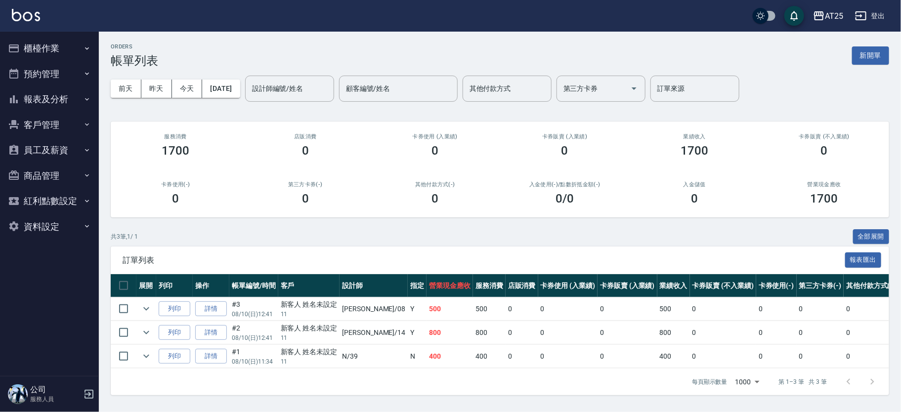
click at [44, 99] on button "報表及分析" at bounding box center [49, 100] width 91 height 26
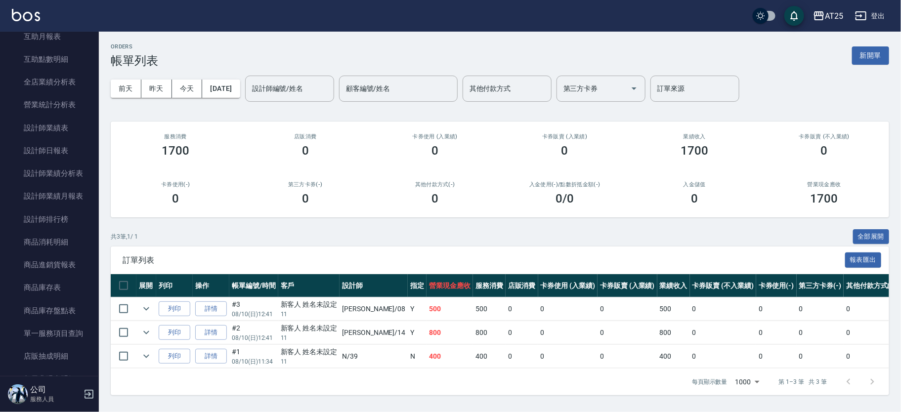
scroll to position [241, 0]
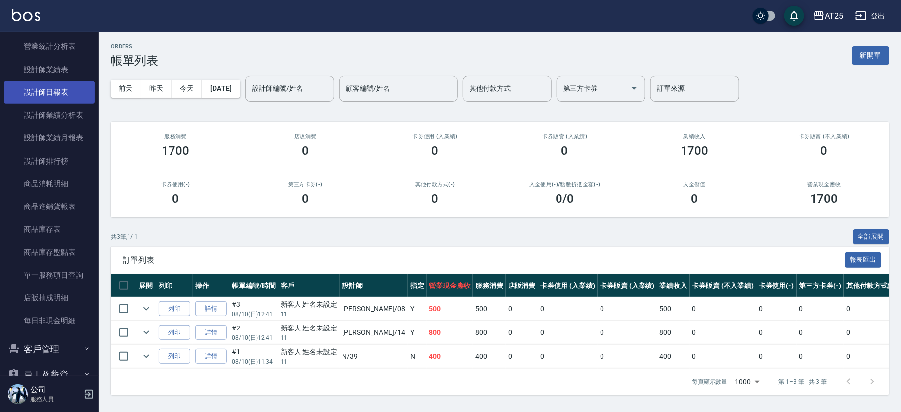
click at [72, 91] on link "設計師日報表" at bounding box center [49, 92] width 91 height 23
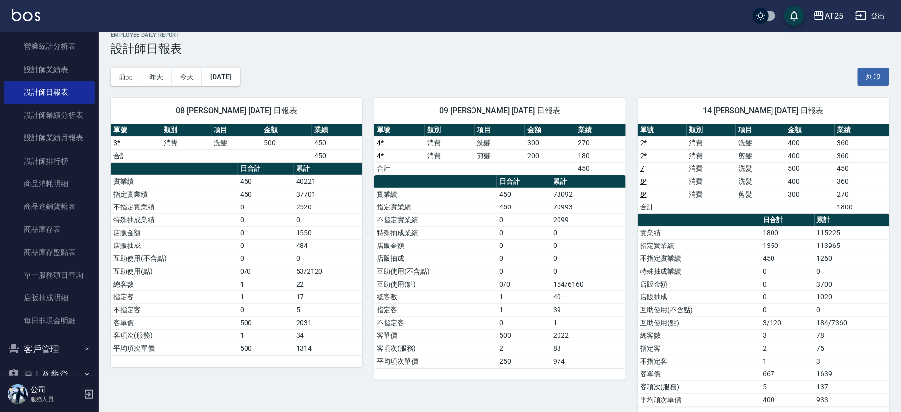
scroll to position [27, 0]
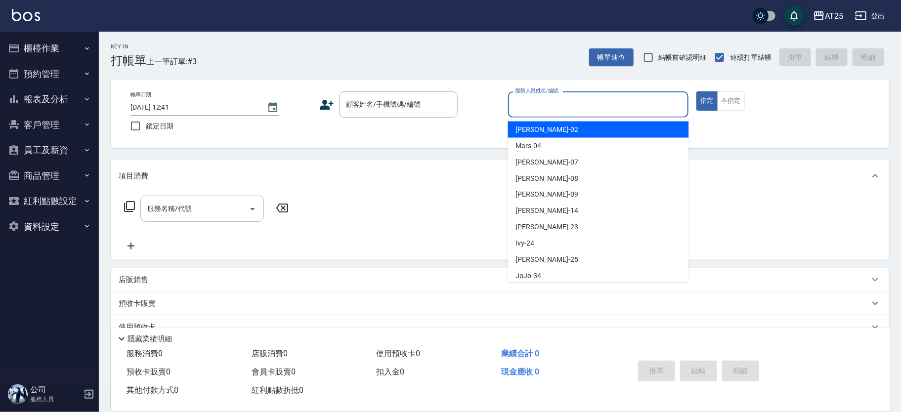
click at [561, 100] on div "服務人員姓名/編號 服務人員姓名/編號" at bounding box center [598, 104] width 181 height 26
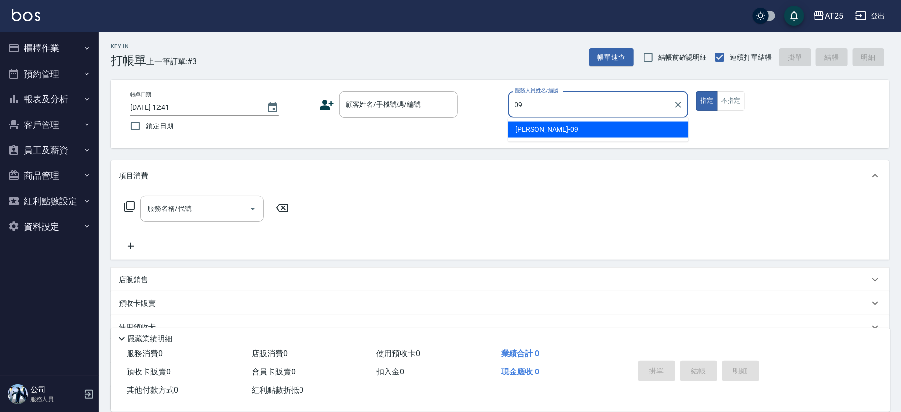
type input "Kevin-09"
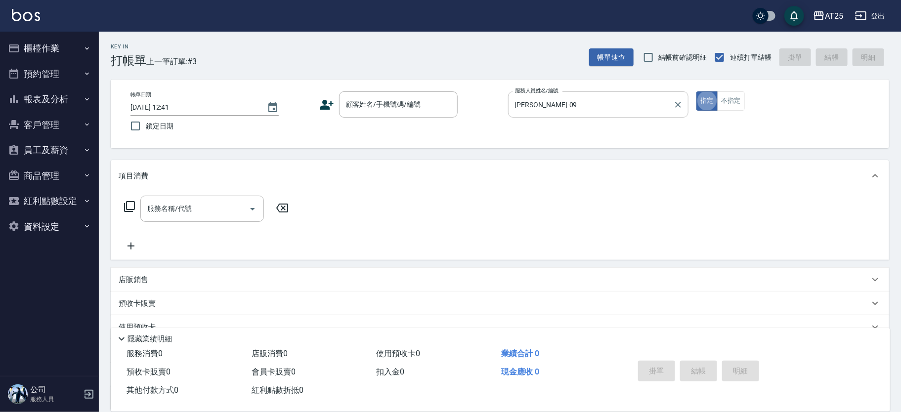
type button "true"
click at [444, 100] on icon "Clear" at bounding box center [448, 105] width 10 height 10
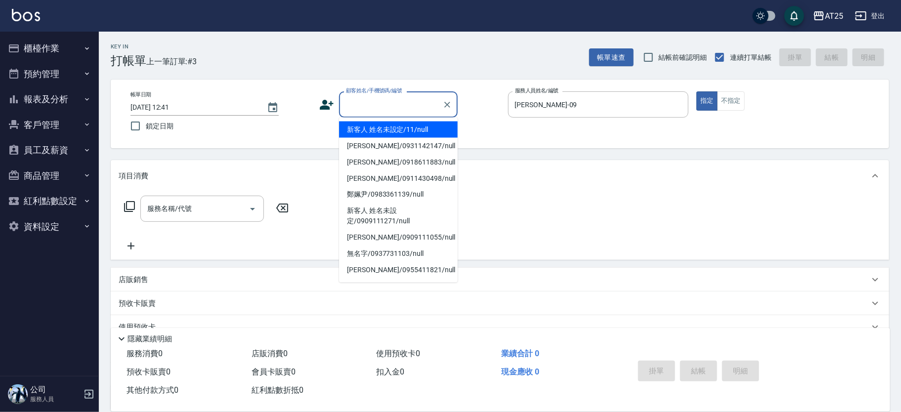
click at [410, 108] on input "顧客姓名/手機號碼/編號" at bounding box center [391, 104] width 95 height 17
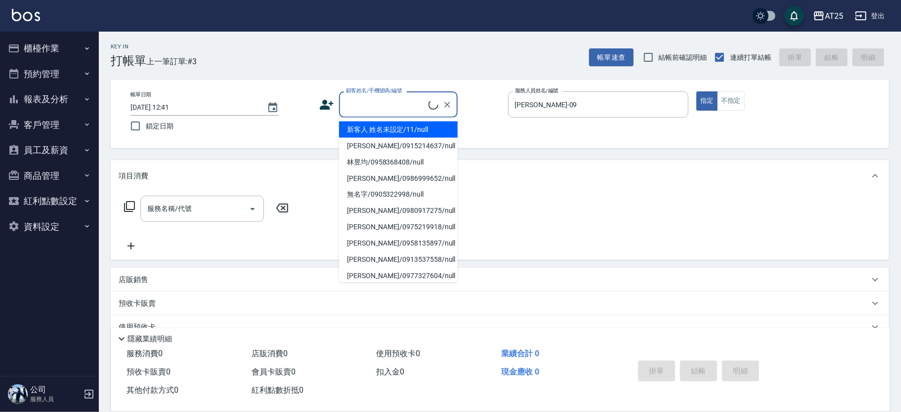
click at [394, 122] on li "新客人 姓名未設定/11/null" at bounding box center [398, 130] width 119 height 16
type input "新客人 姓名未設定/11/null"
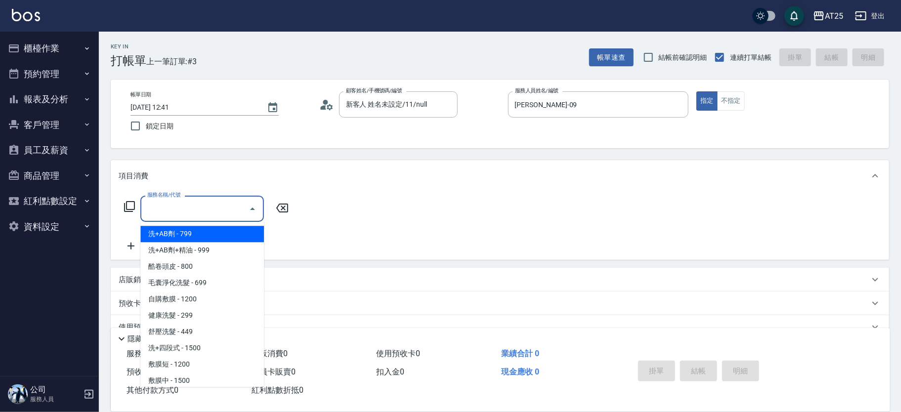
click at [204, 214] on input "服務名稱/代號" at bounding box center [195, 208] width 100 height 17
type input "201"
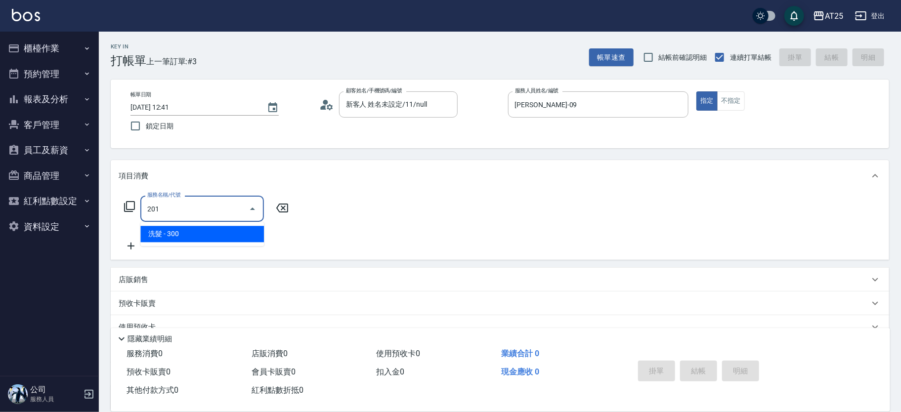
click at [184, 236] on span "洗髮 - 300" at bounding box center [202, 234] width 124 height 16
type input "30"
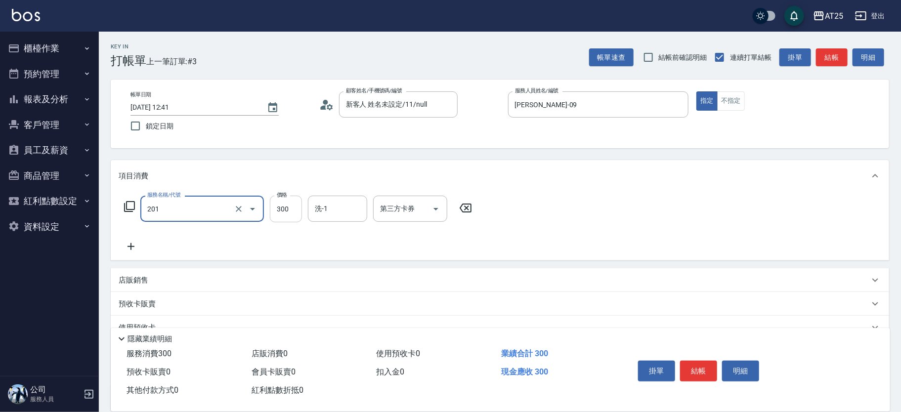
type input "洗髮(201)"
click at [278, 212] on input "300" at bounding box center [286, 209] width 32 height 27
type input "0"
type input "50"
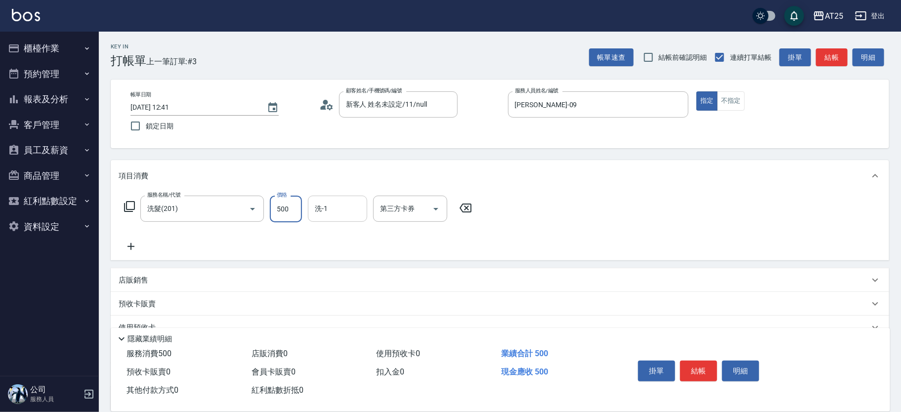
type input "500"
click at [341, 211] on input "洗-1" at bounding box center [338, 208] width 50 height 17
click at [289, 212] on input "500" at bounding box center [286, 209] width 32 height 27
type input "0"
type input "30"
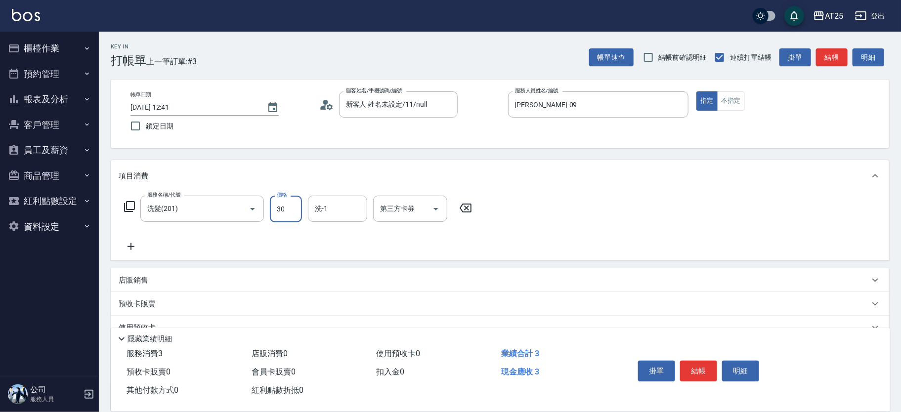
type input "30"
type input "300"
click at [141, 241] on icon at bounding box center [131, 247] width 25 height 12
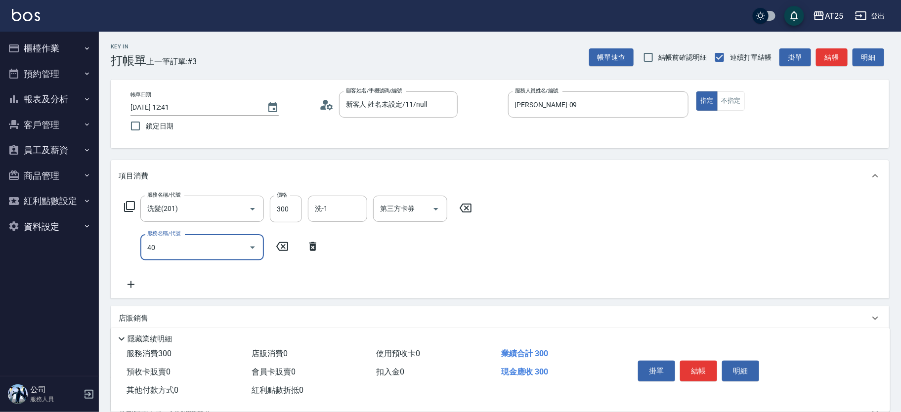
type input "401"
click at [219, 273] on span "剪髮 - 300" at bounding box center [202, 273] width 124 height 16
type input "60"
type input "剪髮(401)"
drag, startPoint x: 286, startPoint y: 252, endPoint x: 339, endPoint y: 260, distance: 53.0
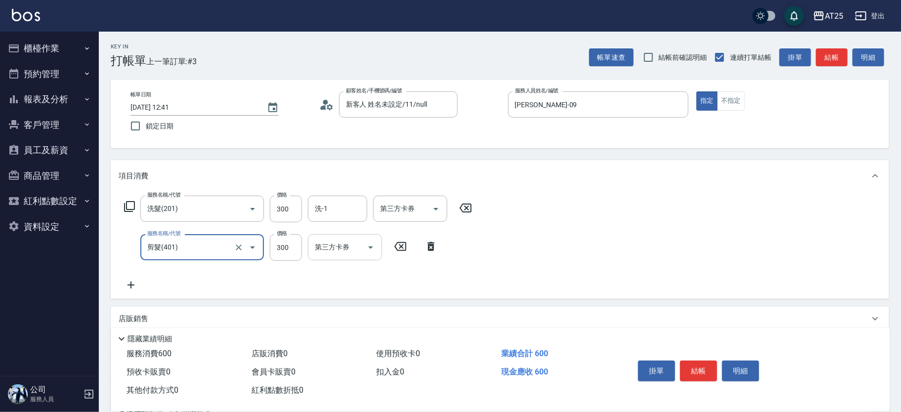
click at [286, 252] on input "300" at bounding box center [286, 247] width 32 height 27
type input "30"
type input "20"
type input "50"
type input "200"
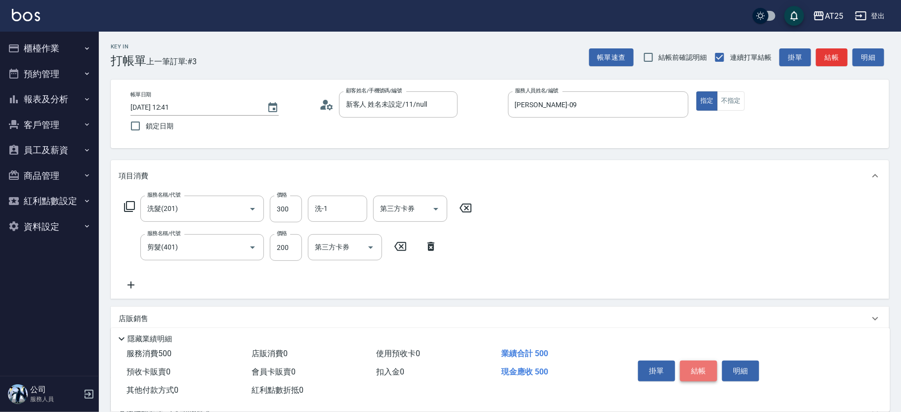
click at [692, 365] on button "結帳" at bounding box center [698, 371] width 37 height 21
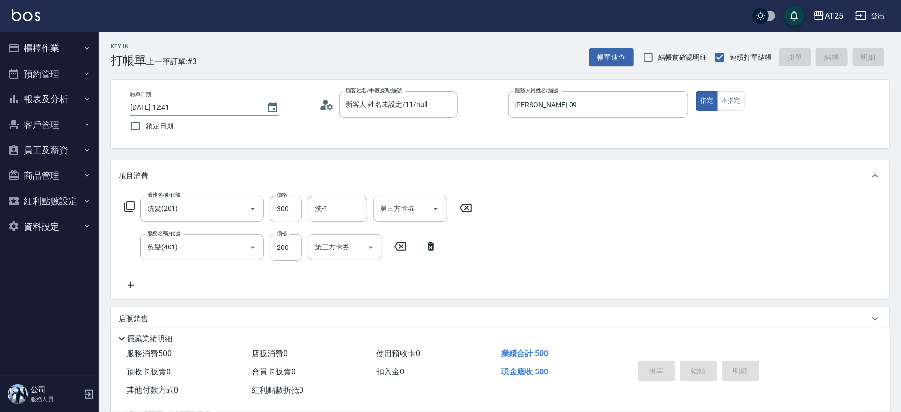
type input "2025/08/10 13:28"
type input "0"
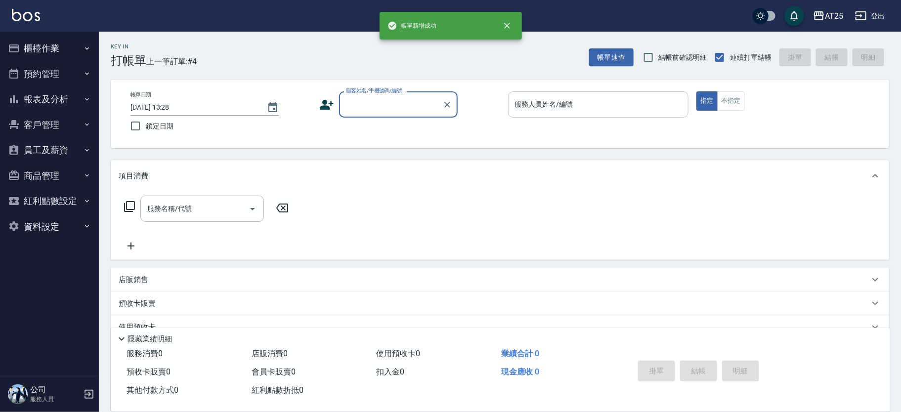
click at [574, 110] on input "服務人員姓名/編號" at bounding box center [599, 104] width 172 height 17
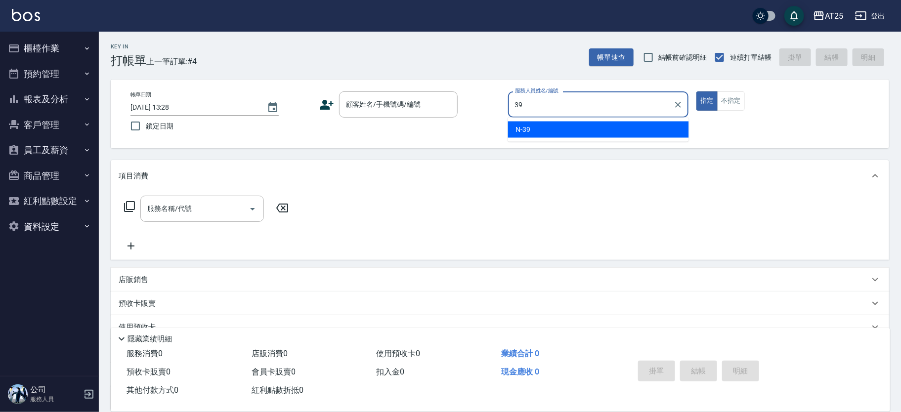
type input "N-39"
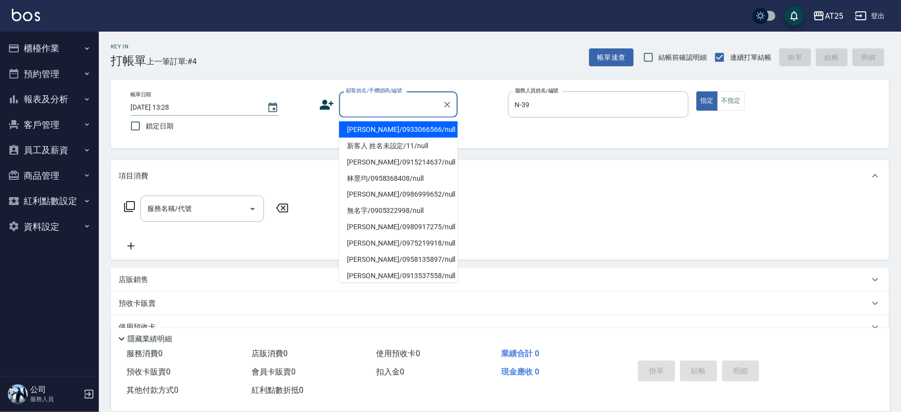
click at [368, 102] on input "顧客姓名/手機號碼/編號" at bounding box center [391, 104] width 95 height 17
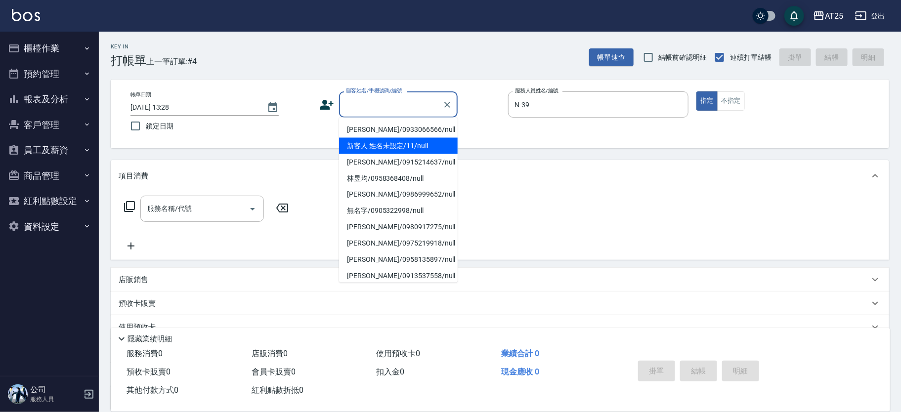
click at [370, 143] on li "新客人 姓名未設定/11/null" at bounding box center [398, 146] width 119 height 16
type input "新客人 姓名未設定/11/null"
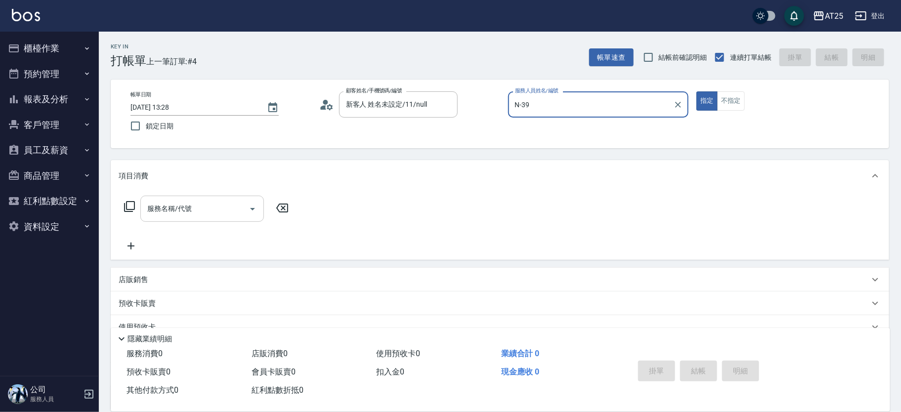
click at [193, 206] on input "服務名稱/代號" at bounding box center [195, 208] width 100 height 17
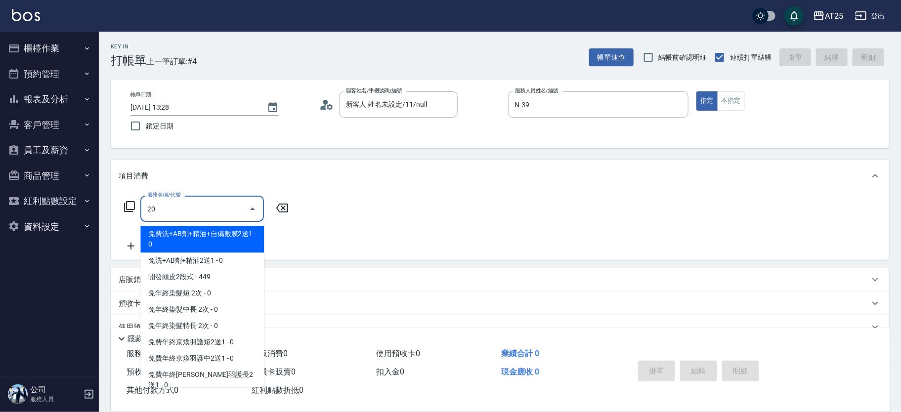
type input "201"
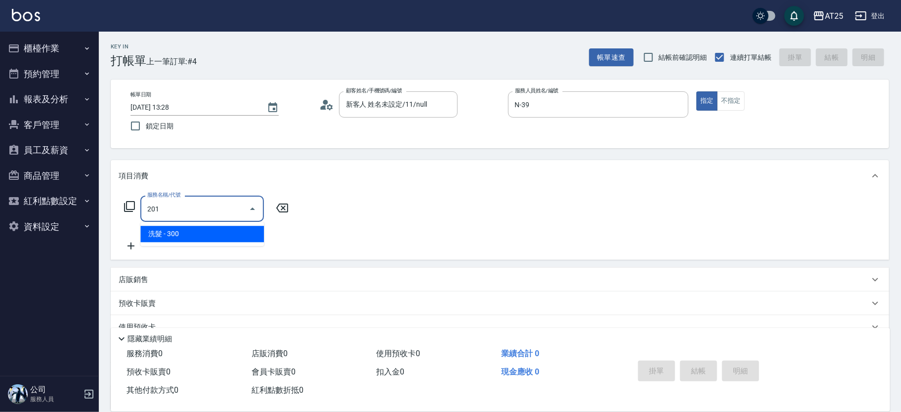
click at [164, 229] on span "洗髮 - 300" at bounding box center [202, 234] width 124 height 16
type input "30"
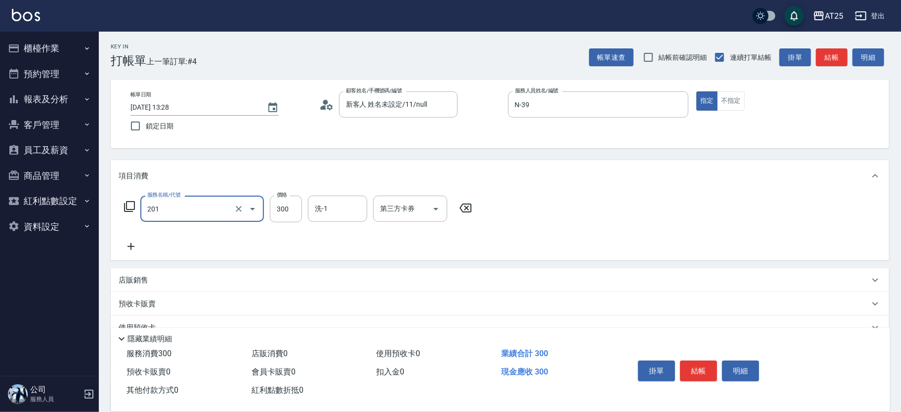
type input "洗髮(201)"
click at [136, 242] on icon at bounding box center [131, 247] width 25 height 12
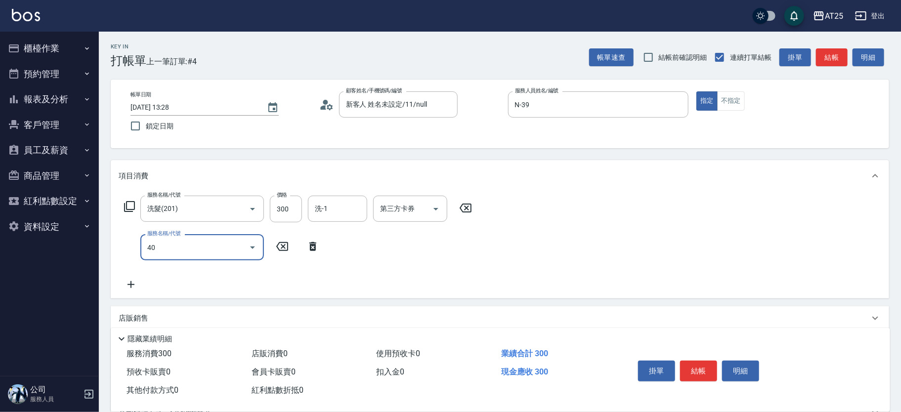
type input "401"
click at [195, 269] on span "剪髮 - 300" at bounding box center [202, 273] width 124 height 16
type input "60"
type input "剪髮(401)"
click at [271, 247] on input "300" at bounding box center [286, 247] width 32 height 27
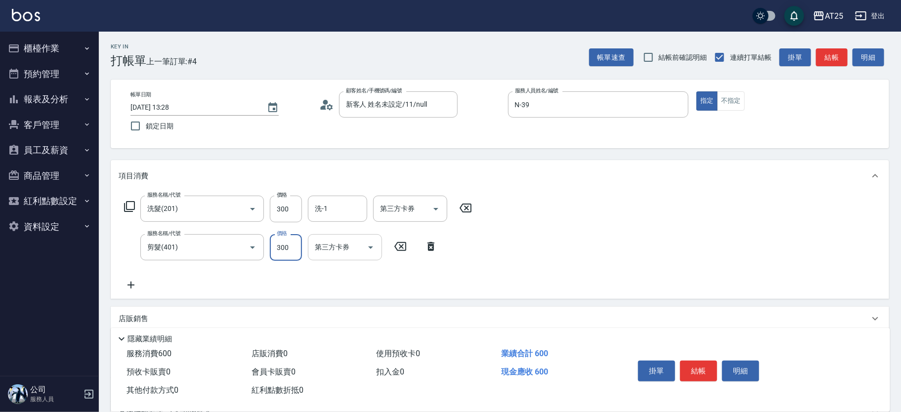
type input "30"
type input "20"
type input "50"
type input "200"
click at [700, 369] on button "結帳" at bounding box center [698, 371] width 37 height 21
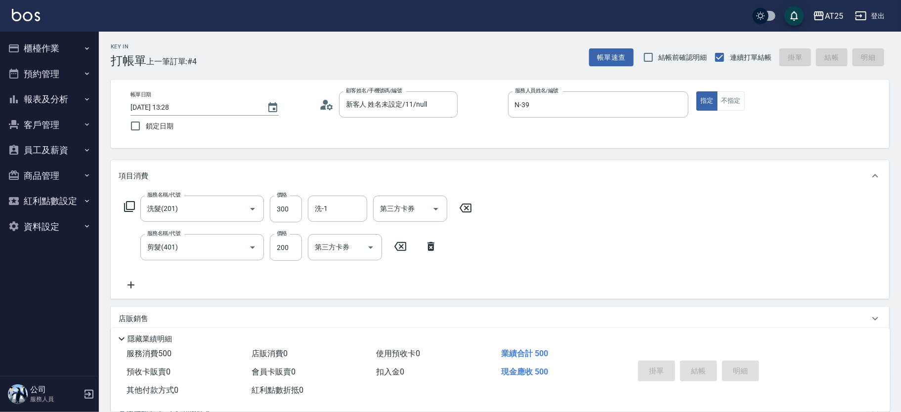
type input "0"
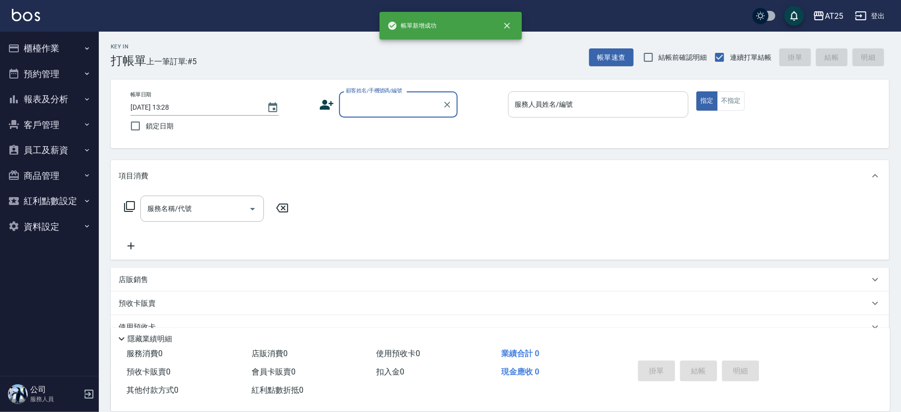
click at [560, 110] on input "服務人員姓名/編號" at bounding box center [599, 104] width 172 height 17
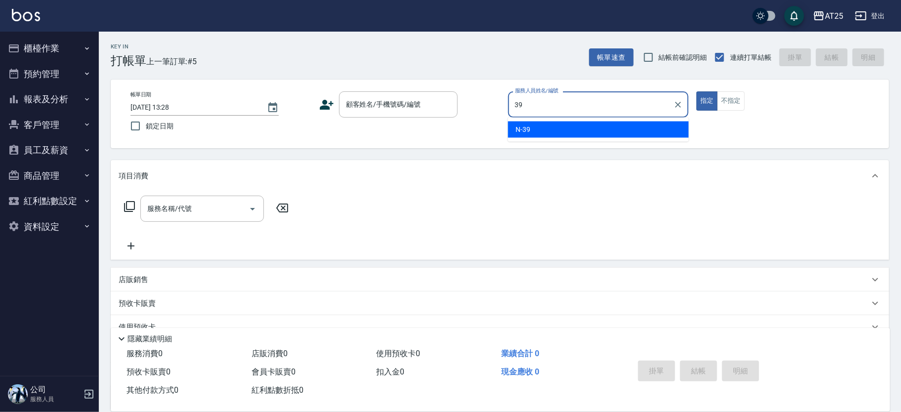
type input "N-39"
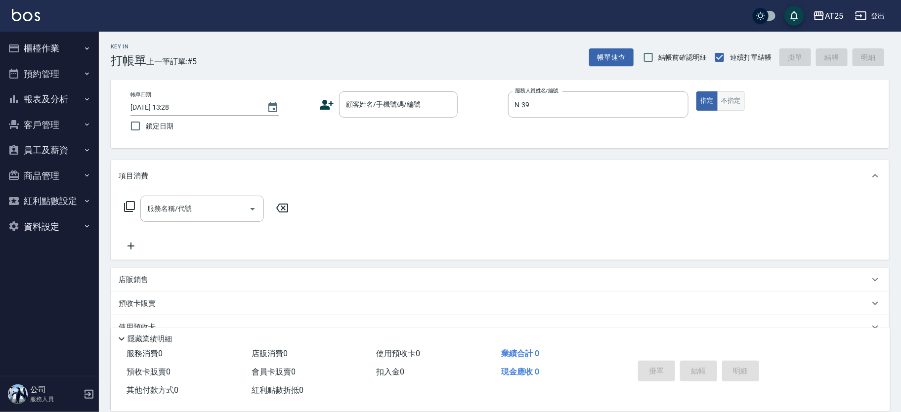
click at [734, 102] on button "不指定" at bounding box center [732, 100] width 28 height 19
click at [425, 109] on input "顧客姓名/手機號碼/編號" at bounding box center [391, 104] width 95 height 17
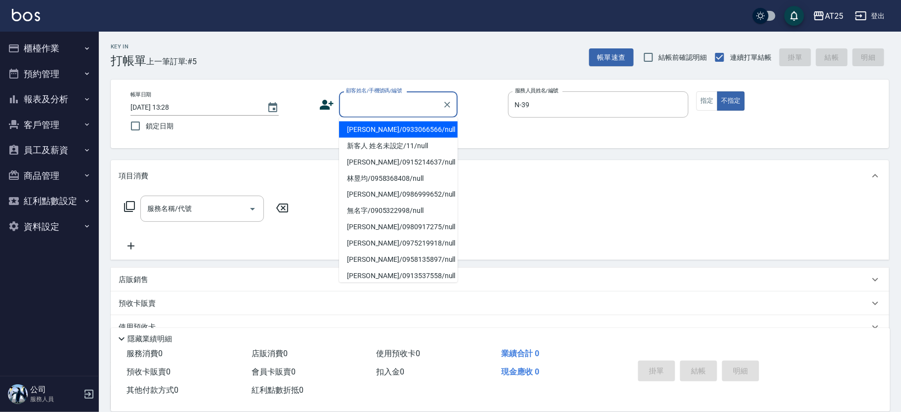
click at [404, 129] on li "闕康宸/0933066566/null" at bounding box center [398, 130] width 119 height 16
type input "闕康宸/0933066566/null"
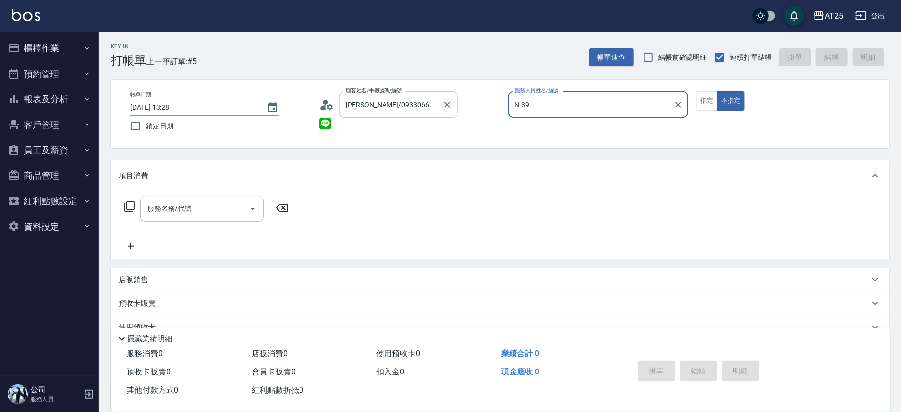
click at [450, 101] on icon "Clear" at bounding box center [448, 105] width 10 height 10
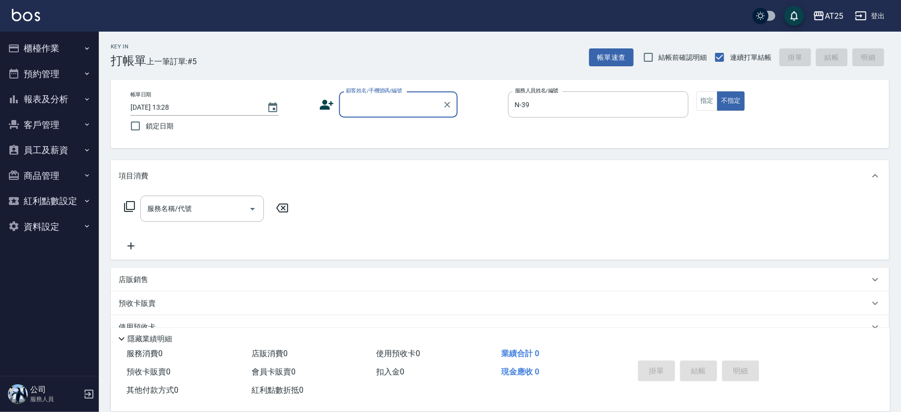
click at [411, 106] on input "顧客姓名/手機號碼/編號" at bounding box center [391, 104] width 95 height 17
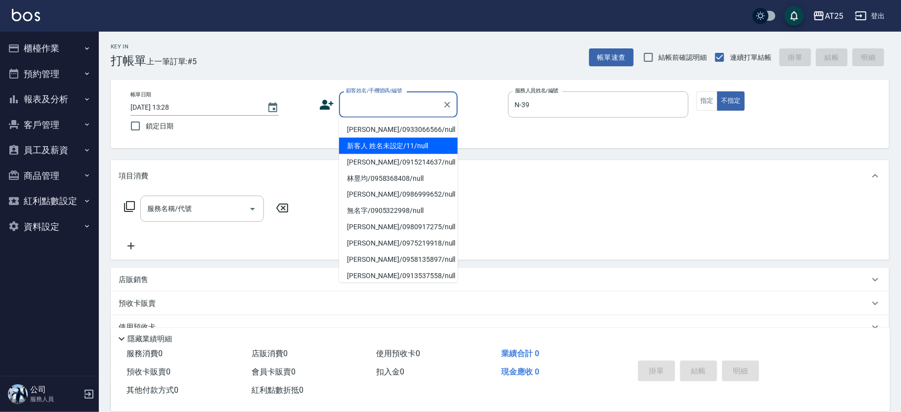
click at [388, 152] on li "新客人 姓名未設定/11/null" at bounding box center [398, 146] width 119 height 16
type input "新客人 姓名未設定/11/null"
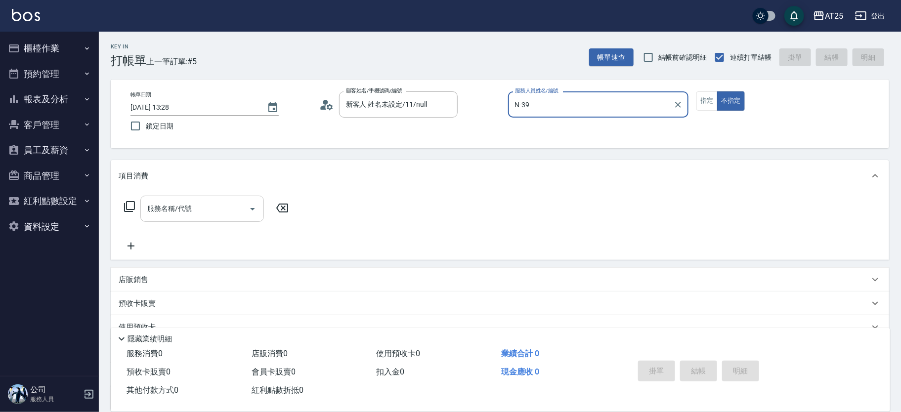
click at [168, 208] on div "服務名稱/代號 服務名稱/代號" at bounding box center [202, 209] width 124 height 26
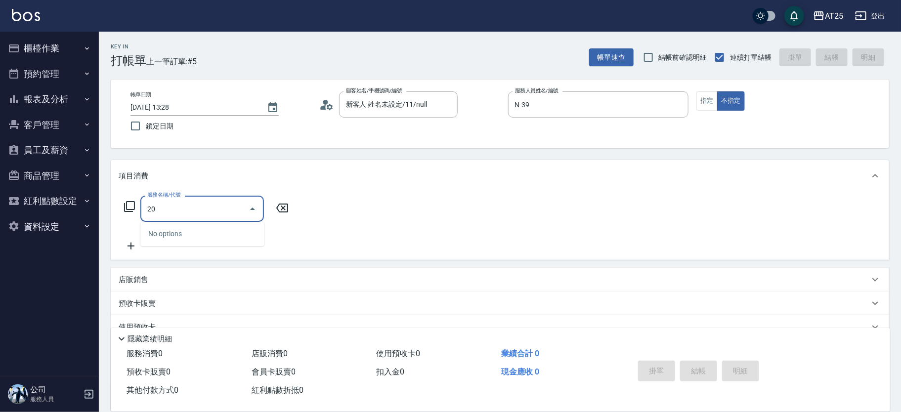
type input "201"
type input "30"
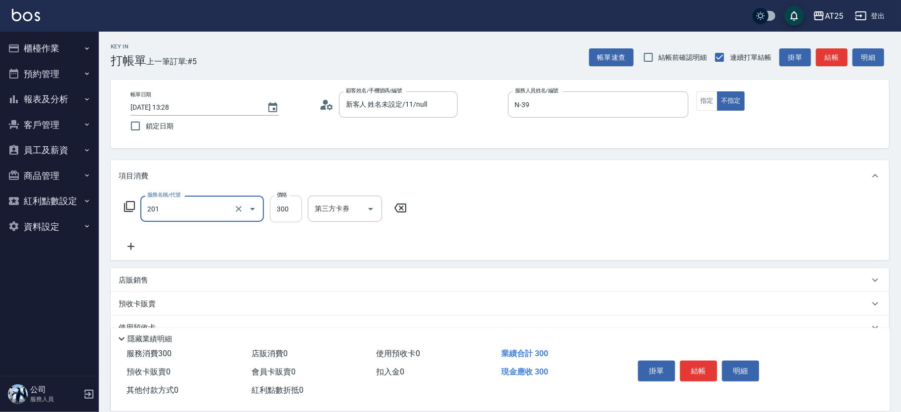
type input "洗髮(201)"
drag, startPoint x: 276, startPoint y: 207, endPoint x: 289, endPoint y: 210, distance: 12.8
click at [276, 207] on input "300" at bounding box center [286, 209] width 32 height 27
type input "0"
type input "500"
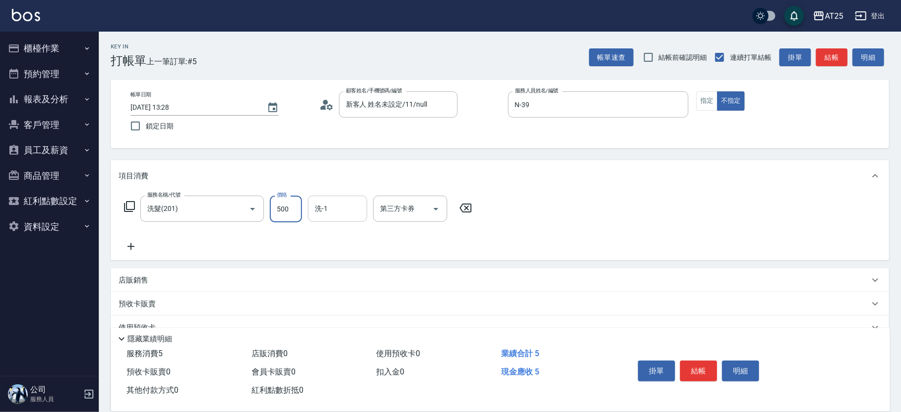
type input "50"
type input "500"
click at [339, 210] on input "洗-1" at bounding box center [338, 208] width 50 height 17
click at [345, 222] on ul "小宇 -58" at bounding box center [337, 234] width 59 height 24
click at [347, 230] on div "小宇 -58" at bounding box center [337, 234] width 59 height 16
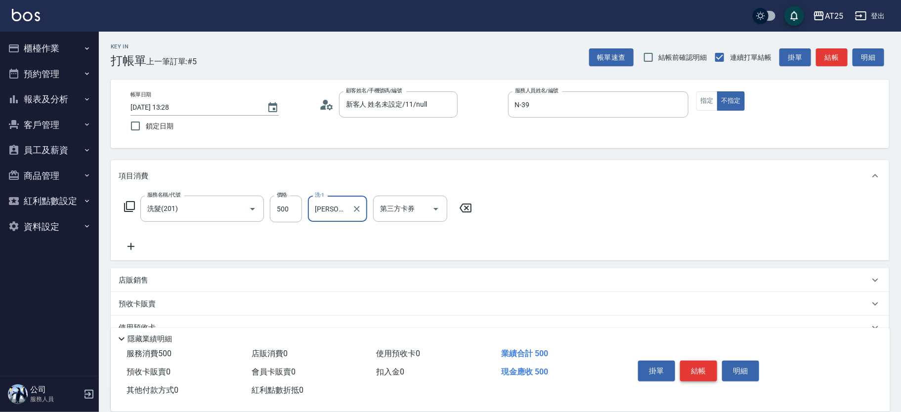
type input "小宇-58"
click at [708, 361] on button "結帳" at bounding box center [698, 371] width 37 height 21
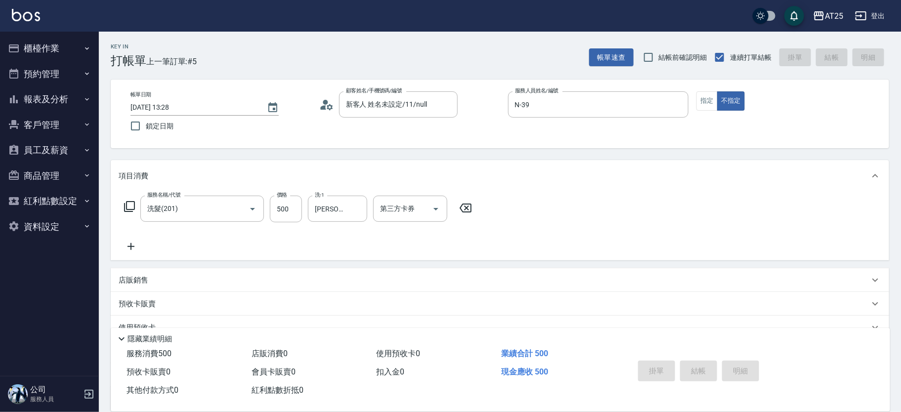
type input "0"
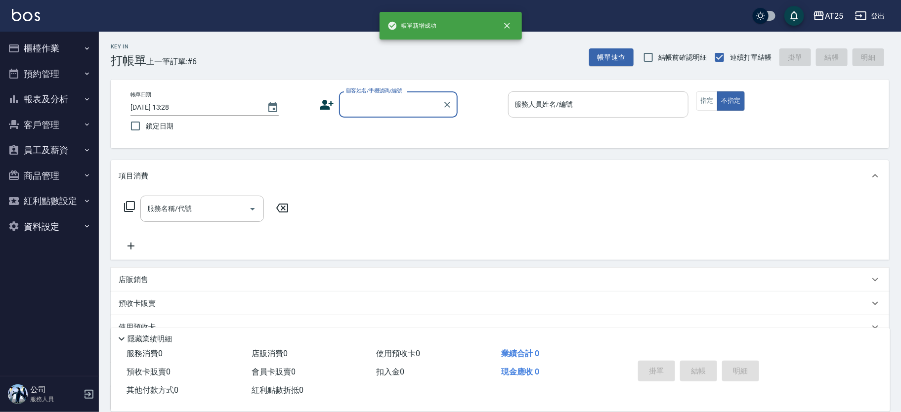
click at [658, 96] on input "服務人員姓名/編號" at bounding box center [599, 104] width 172 height 17
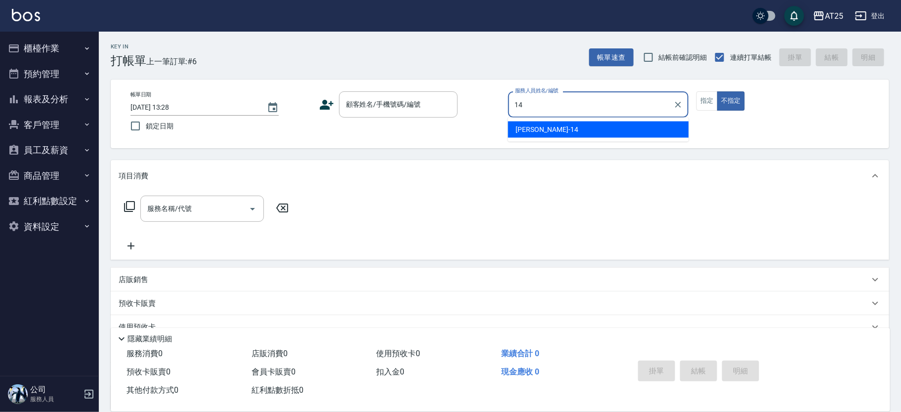
type input "Ken-14"
type button "false"
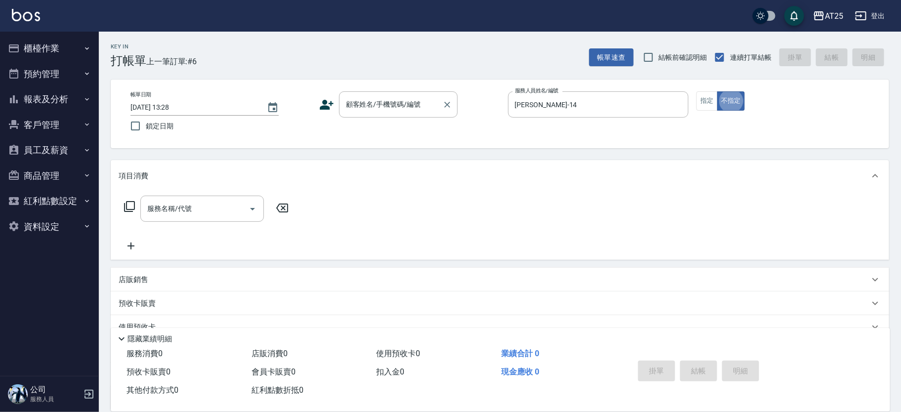
click at [400, 102] on div "顧客姓名/手機號碼/編號 顧客姓名/手機號碼/編號" at bounding box center [398, 104] width 119 height 26
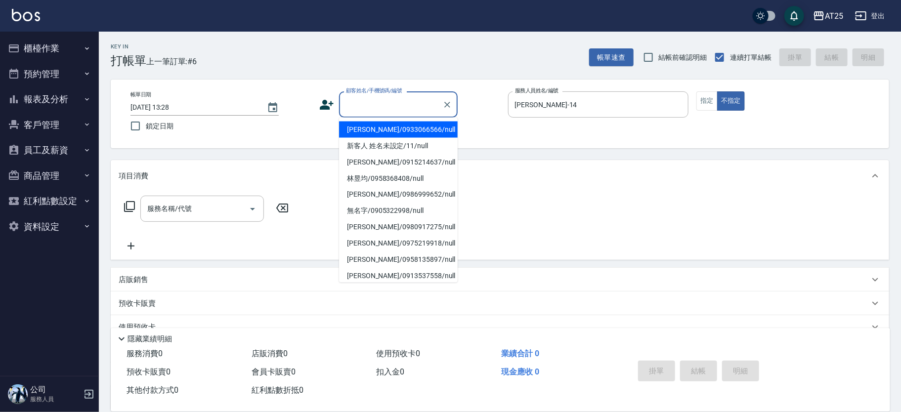
click at [390, 129] on li "闕康宸/0933066566/null" at bounding box center [398, 130] width 119 height 16
type input "闕康宸/0933066566/null"
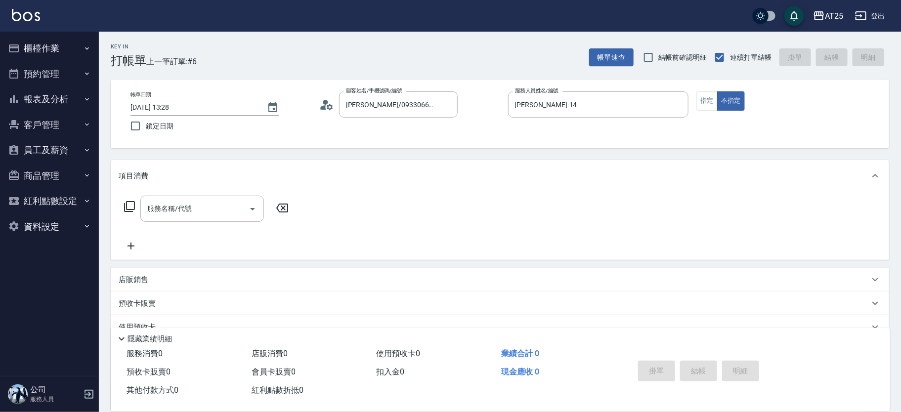
drag, startPoint x: 390, startPoint y: 129, endPoint x: 384, endPoint y: 148, distance: 20.2
click at [384, 148] on div "帳單日期 2025/08/10 13:28 鎖定日期 顧客姓名/手機號碼/編號 闕康宸/0933066566/null 顧客姓名/手機號碼/編號 服務人員姓名…" at bounding box center [500, 114] width 779 height 69
click at [446, 98] on button "Clear" at bounding box center [448, 105] width 14 height 14
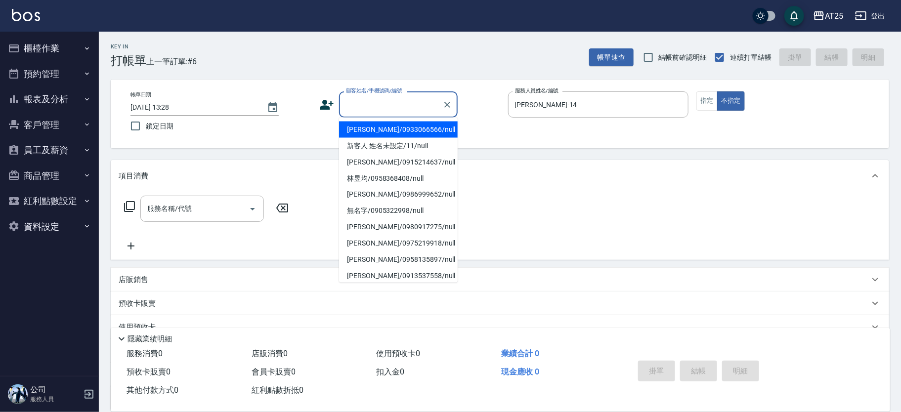
click at [398, 106] on input "顧客姓名/手機號碼/編號" at bounding box center [391, 104] width 95 height 17
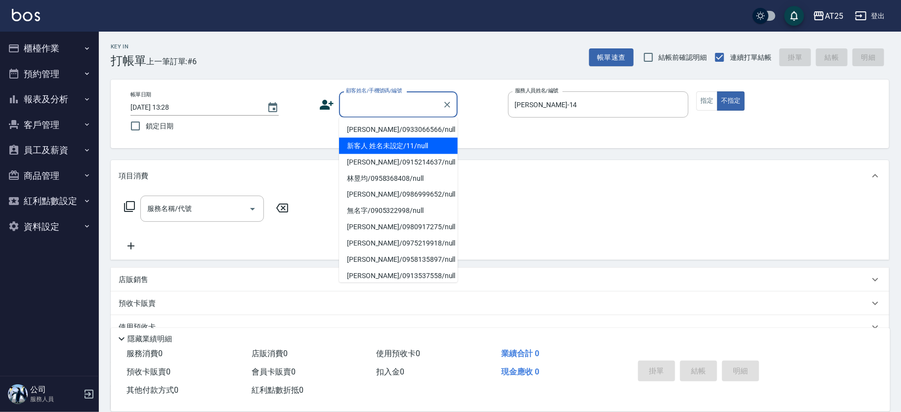
click at [383, 146] on li "新客人 姓名未設定/11/null" at bounding box center [398, 146] width 119 height 16
type input "新客人 姓名未設定/11/null"
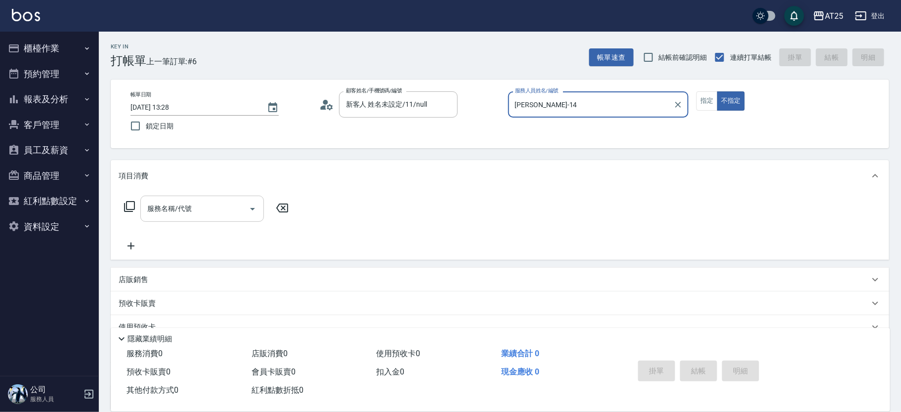
click at [194, 207] on input "服務名稱/代號" at bounding box center [195, 208] width 100 height 17
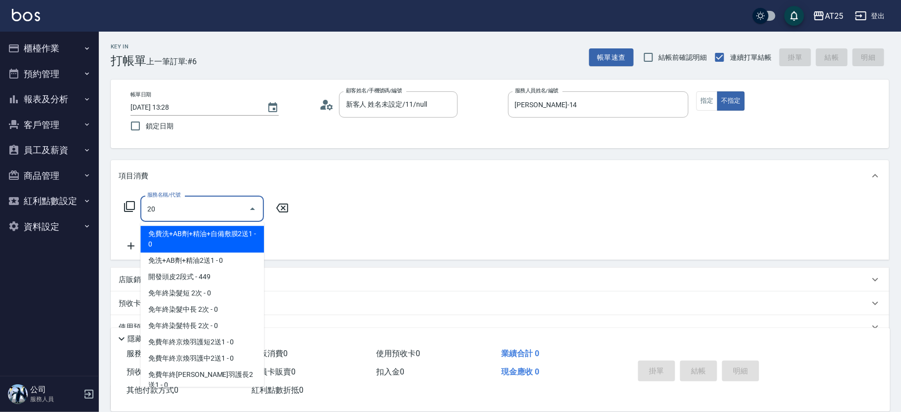
type input "201"
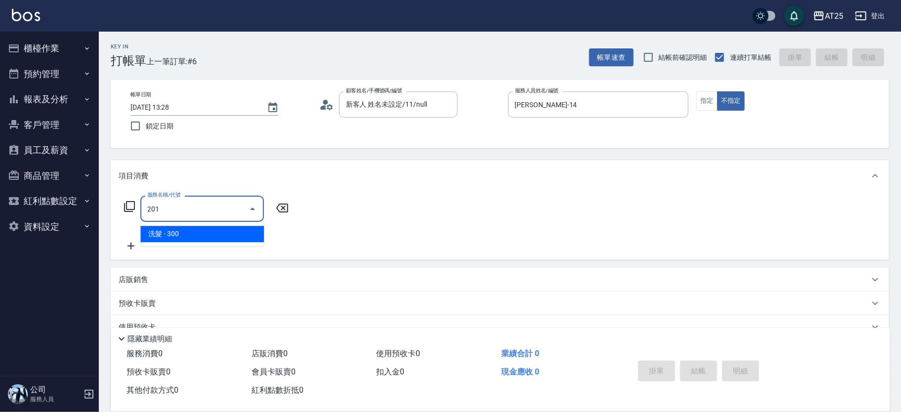
click at [188, 231] on span "洗髮 - 300" at bounding box center [202, 234] width 124 height 16
type input "30"
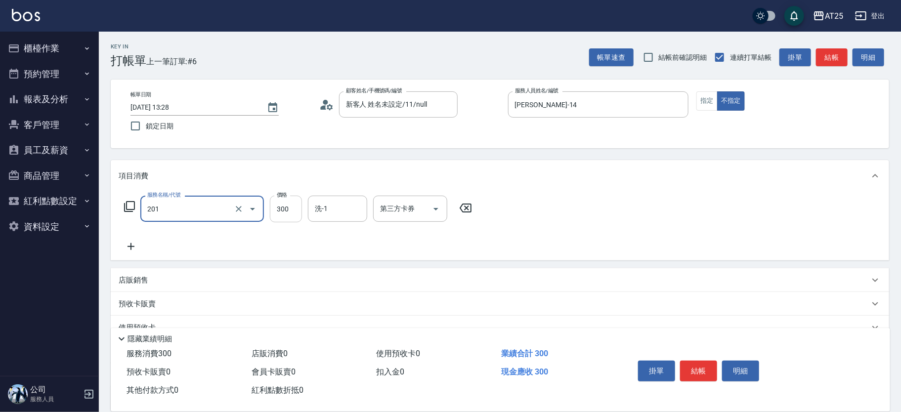
type input "洗髮(201)"
click at [277, 211] on input "300" at bounding box center [286, 209] width 32 height 27
type input "0"
type input "50"
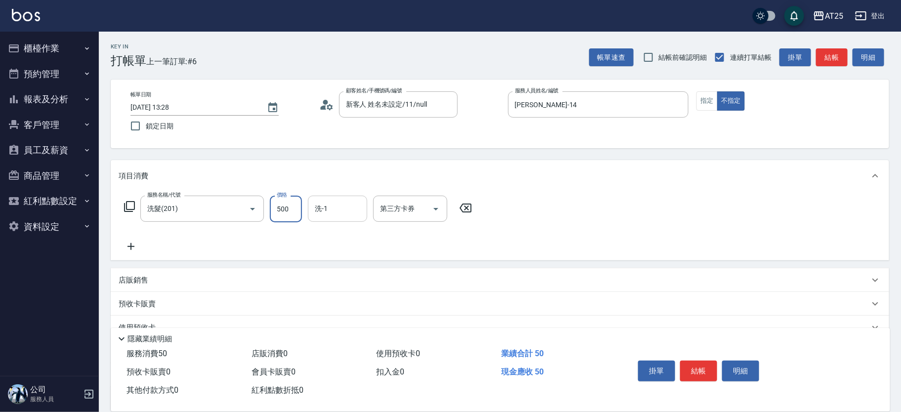
type input "500"
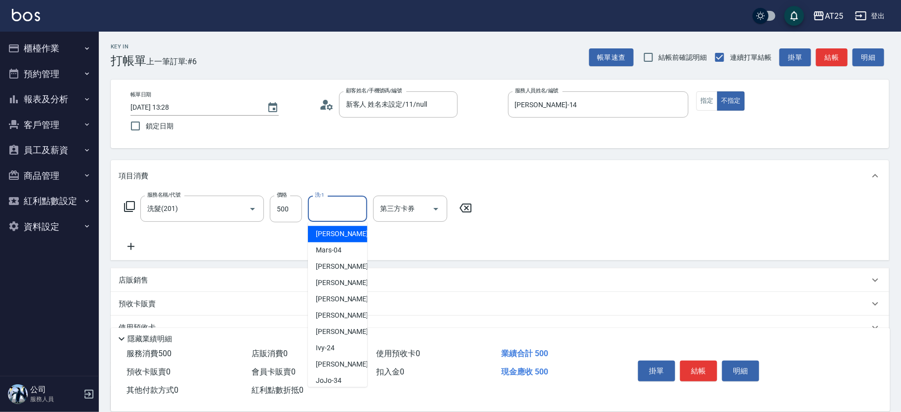
click at [333, 210] on input "洗-1" at bounding box center [338, 208] width 50 height 17
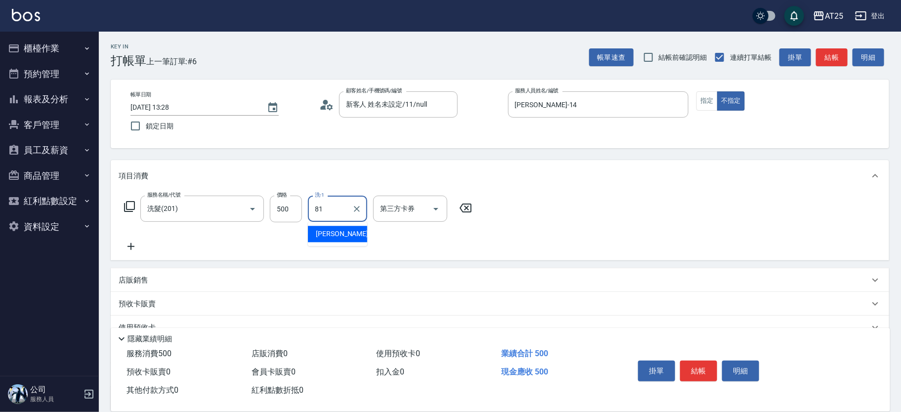
click at [343, 238] on div "小伶 -81" at bounding box center [337, 234] width 59 height 16
type input "小伶-81"
click at [700, 371] on button "結帳" at bounding box center [698, 371] width 37 height 21
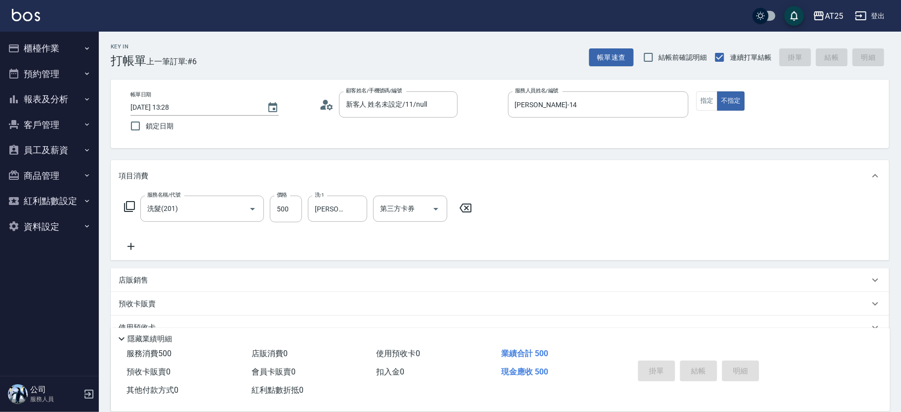
type input "0"
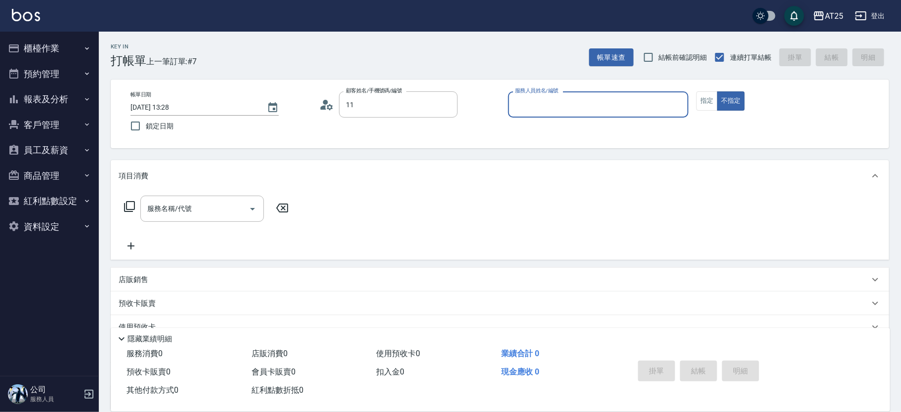
type input "新客人 姓名未設定/11/null"
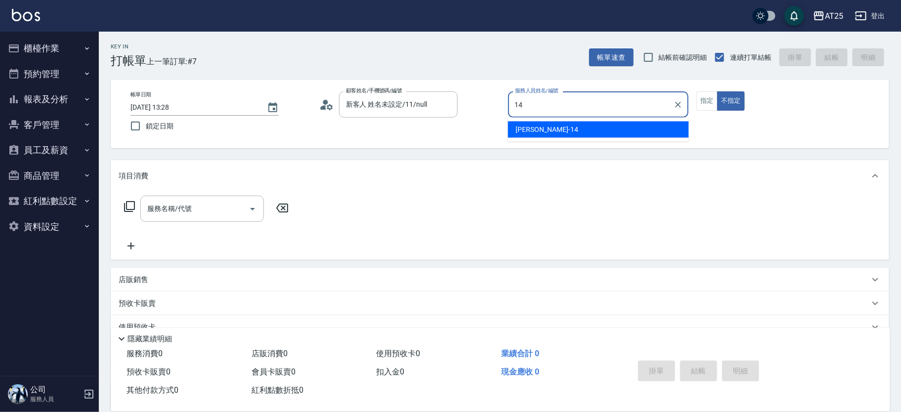
type input "Ken-14"
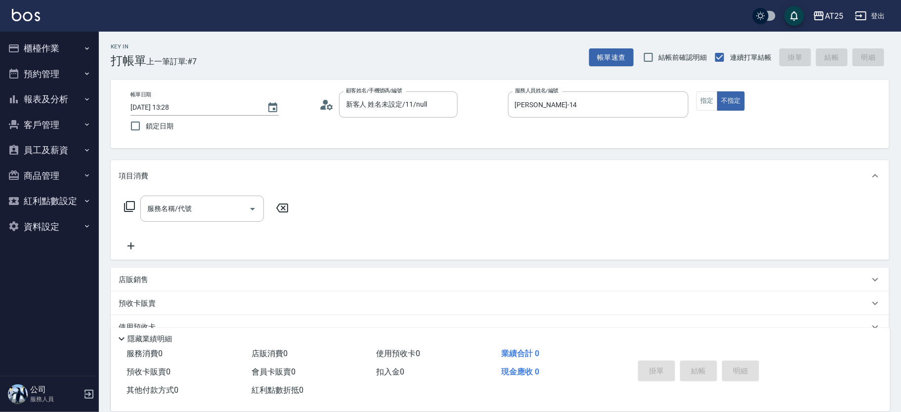
click at [696, 95] on div "帳單日期 2025/08/10 13:28 鎖定日期 顧客姓名/手機號碼/編號 新客人 姓名未設定/11/null 顧客姓名/手機號碼/編號 服務人員姓名/編…" at bounding box center [500, 113] width 755 height 45
click at [701, 98] on button "指定" at bounding box center [707, 100] width 21 height 19
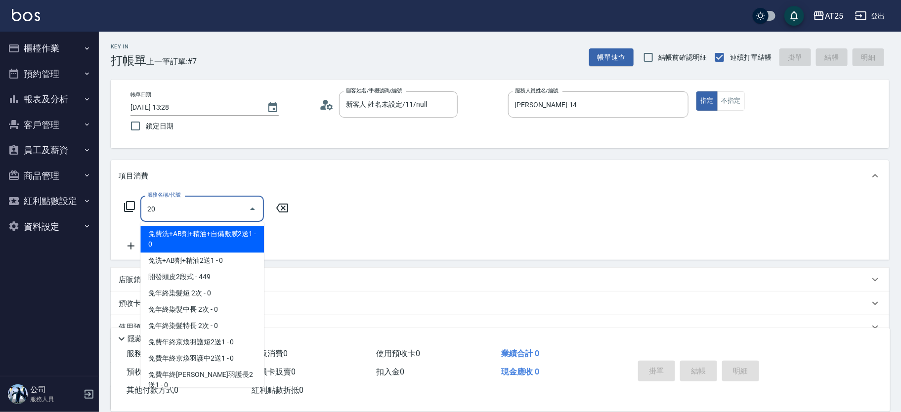
type input "201"
type input "30"
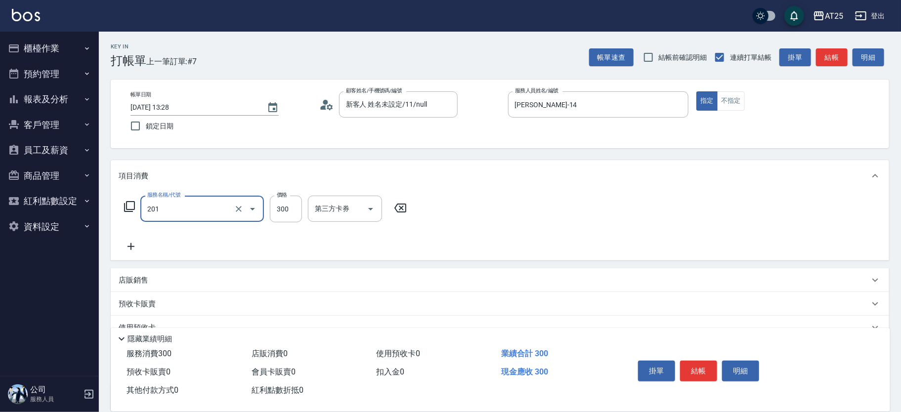
type input "洗髮(201)"
type input "0"
type input "40"
type input "400"
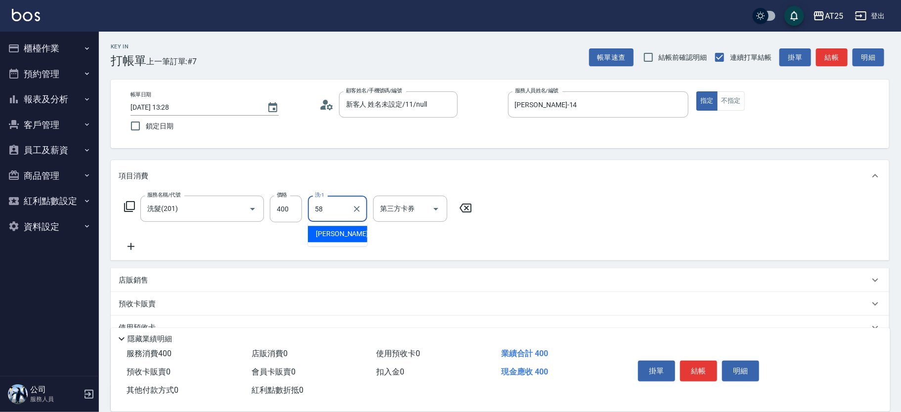
type input "小宇-58"
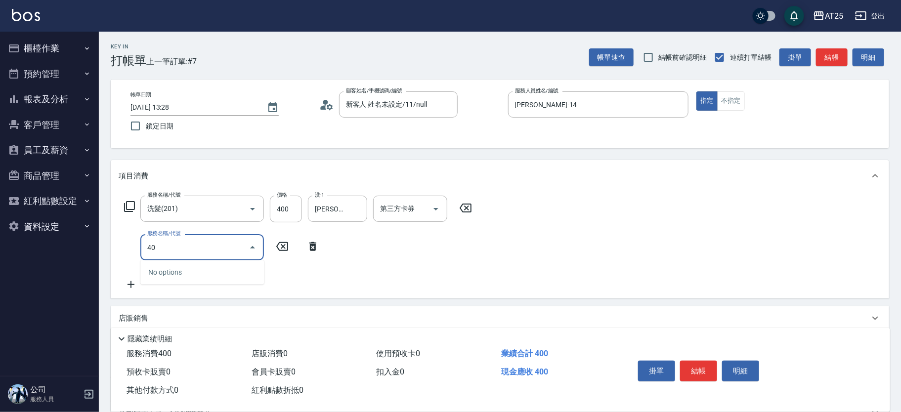
type input "401"
type input "70"
type input "剪髮(401)"
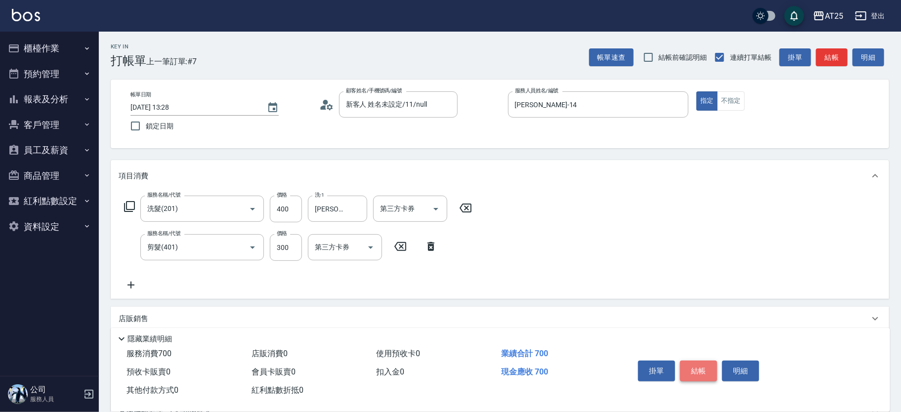
click at [703, 368] on button "結帳" at bounding box center [698, 371] width 37 height 21
type input "2025/08/10 13:45"
type input "0"
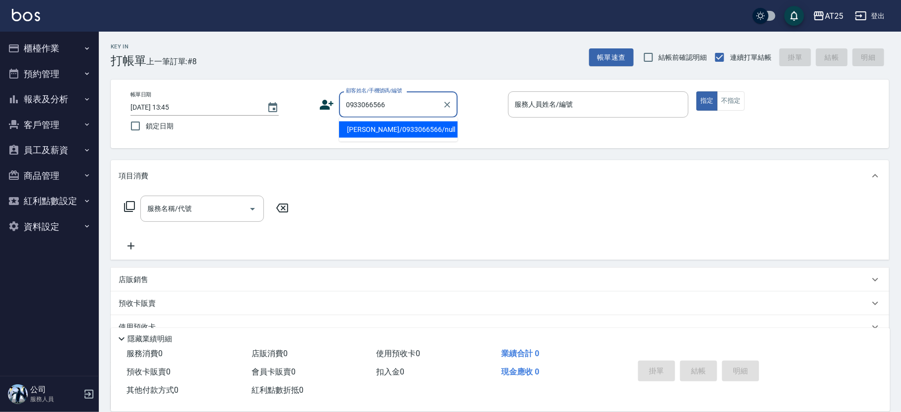
type input "闕康宸/0933066566/null"
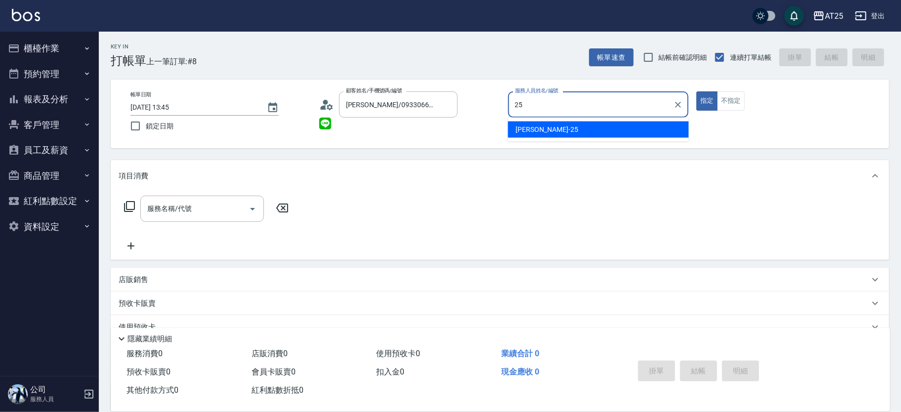
type input "Evan-25"
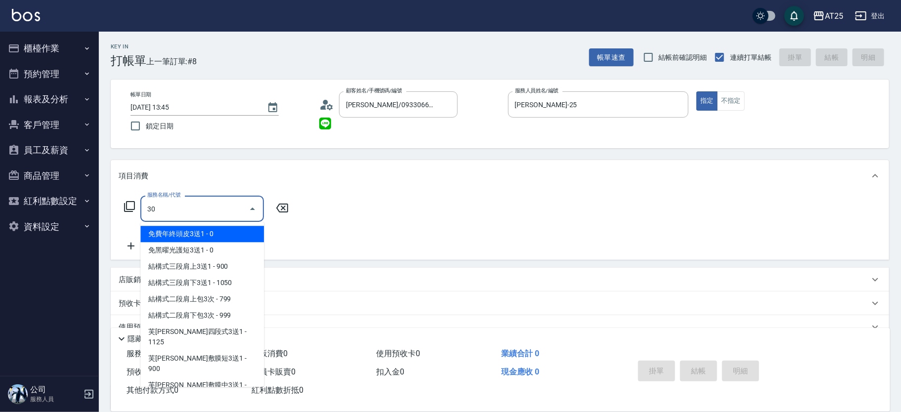
type input "306"
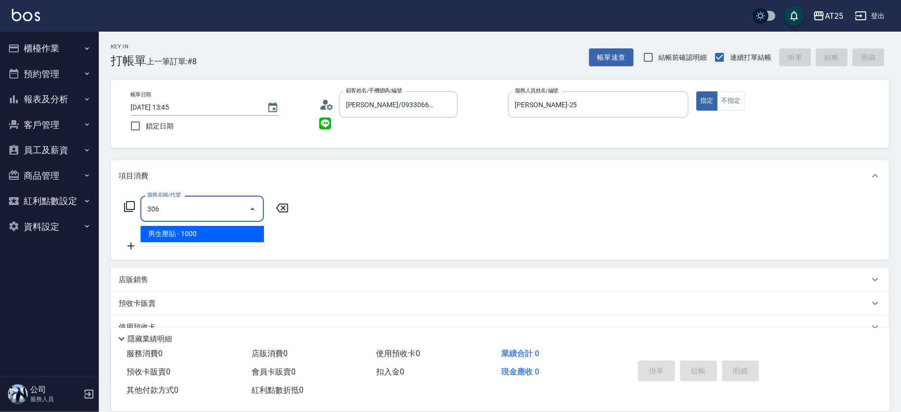
type input "100"
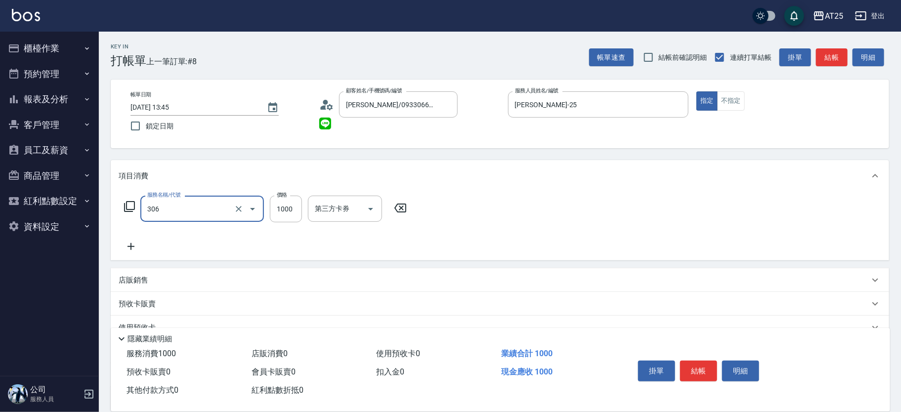
type input "男生壓貼(306)"
type input "0"
type input "16"
type input "10"
type input "160"
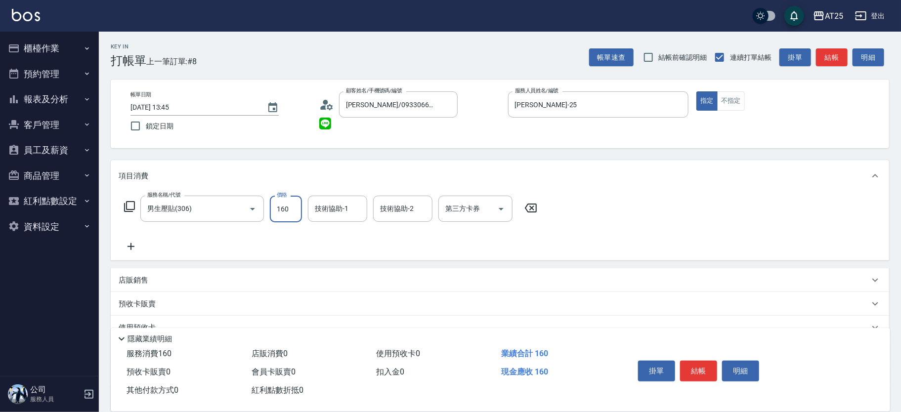
type input "160"
type input "1600"
click at [182, 278] on div "店販銷售" at bounding box center [494, 280] width 751 height 10
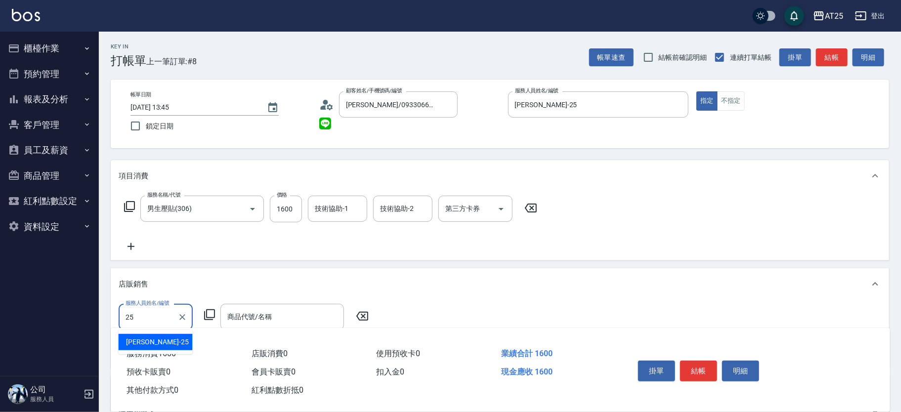
type input "Evan-25"
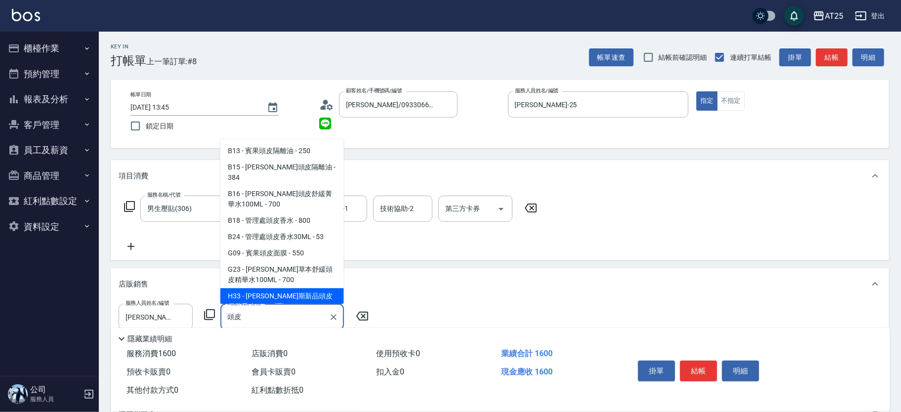
click at [297, 289] on span "H33 - 喬娜斯新品頭皮保養香水50ML(藍) - 630" at bounding box center [283, 302] width 124 height 27
type input "喬娜斯新品頭皮保養香水50ML(藍)"
type input "220"
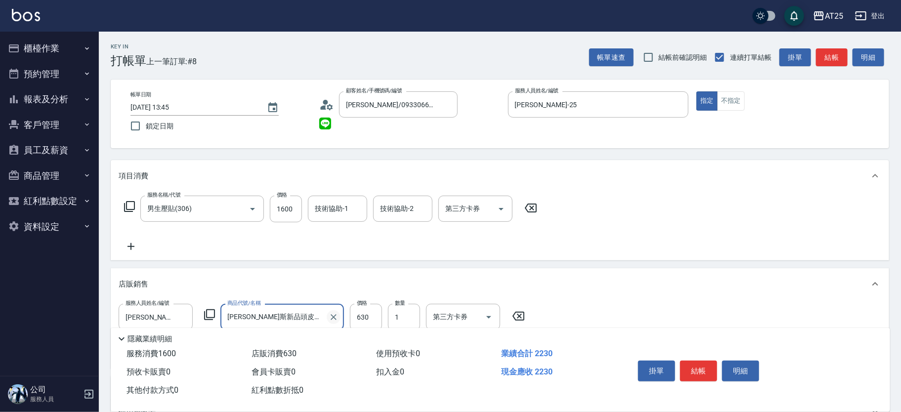
click at [335, 314] on icon "Clear" at bounding box center [334, 318] width 10 height 10
type input "160"
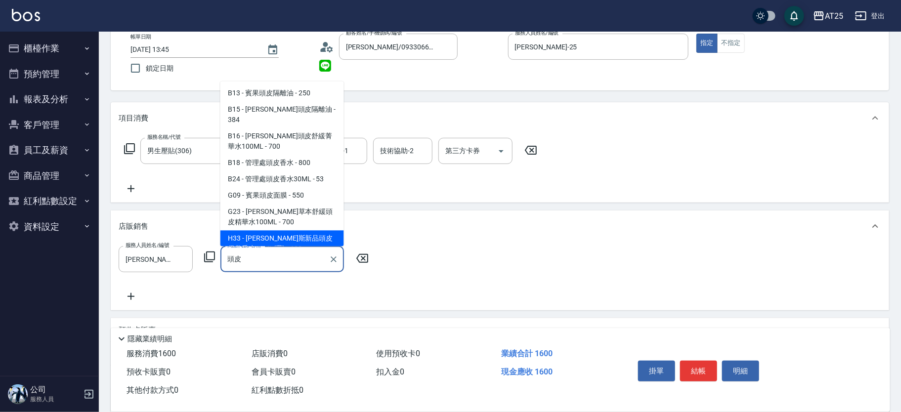
scroll to position [27, 0]
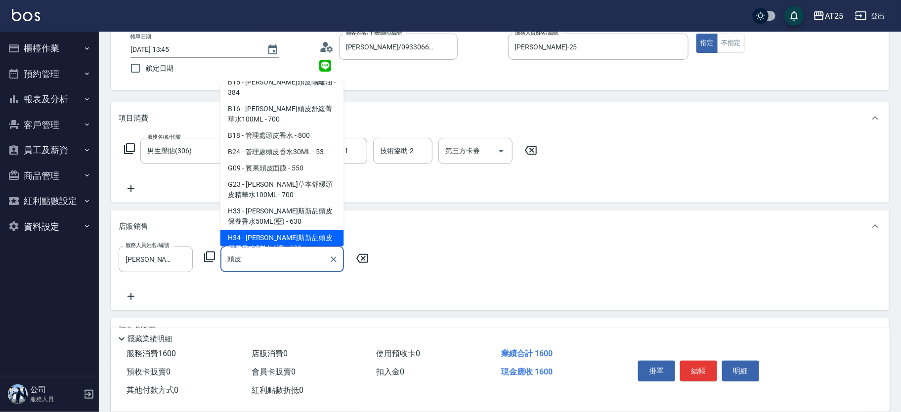
type input "喬娜斯新品頭皮保養香水50ML(橘)"
type input "220"
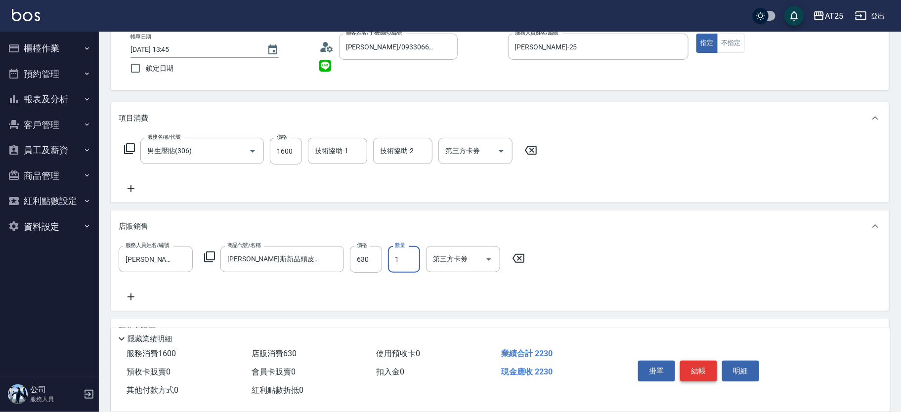
click at [695, 365] on button "結帳" at bounding box center [698, 371] width 37 height 21
type input "0"
